Goal: Use online tool/utility: Utilize a website feature to perform a specific function

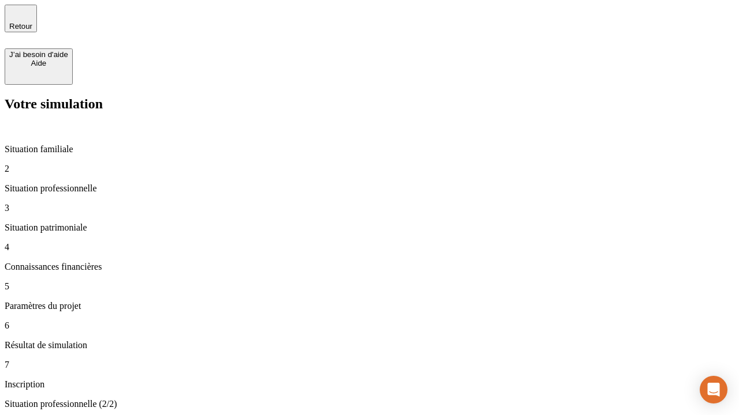
type input "30 000"
type input "0"
type input "1 000"
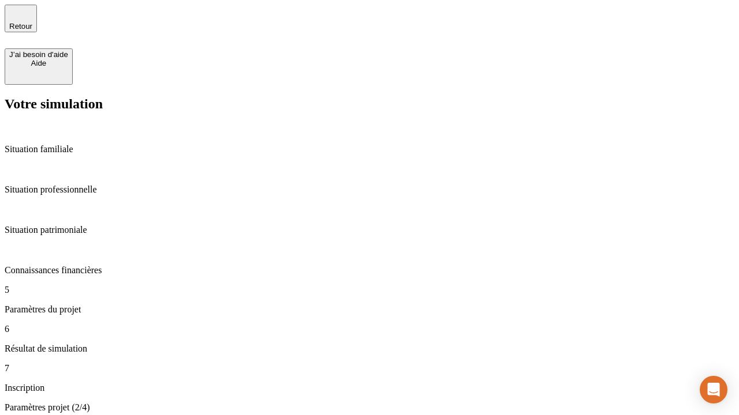
type input "40"
type input "200 000"
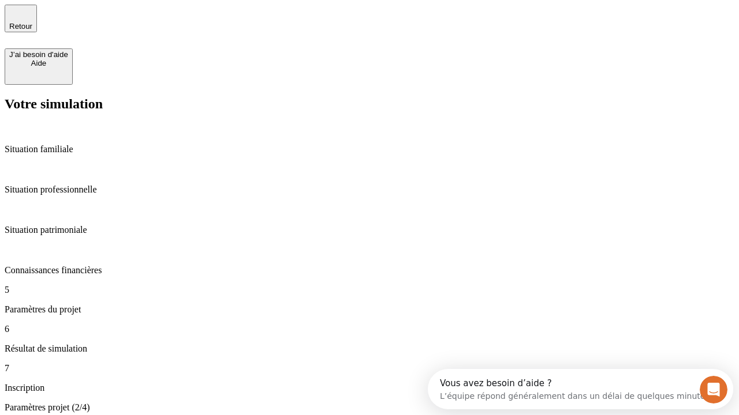
type input "640"
